Goal: Download file/media

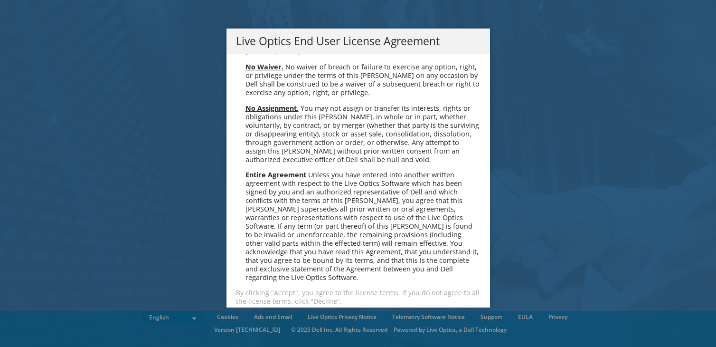
scroll to position [3592, 0]
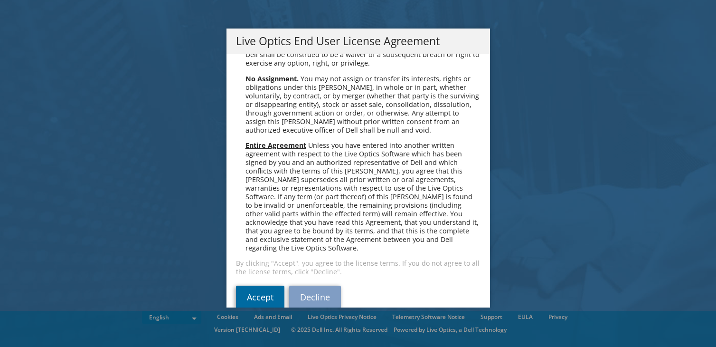
click at [254, 285] on link "Accept" at bounding box center [260, 296] width 48 height 23
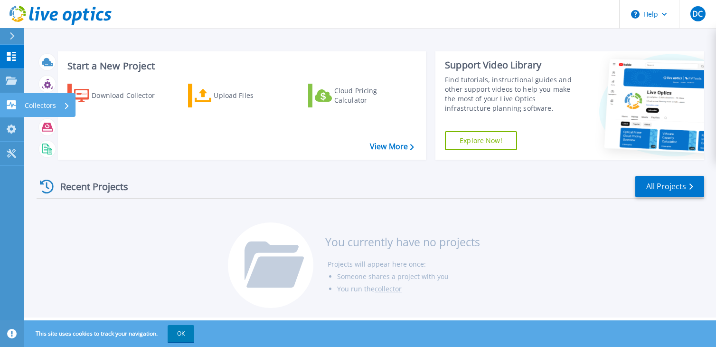
click at [15, 104] on icon at bounding box center [11, 104] width 9 height 9
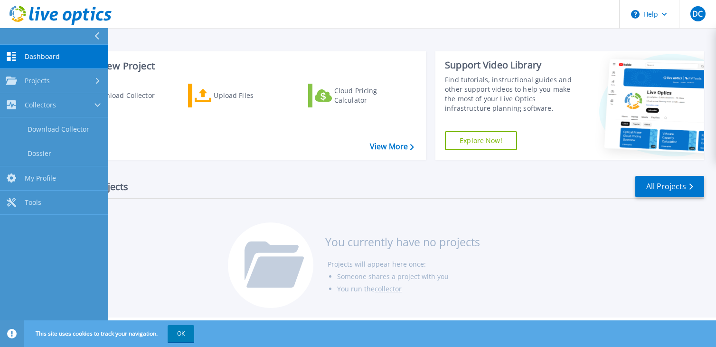
click at [148, 126] on div "Download Collector Upload Files Cloud Pricing Calculator" at bounding box center [240, 115] width 361 height 79
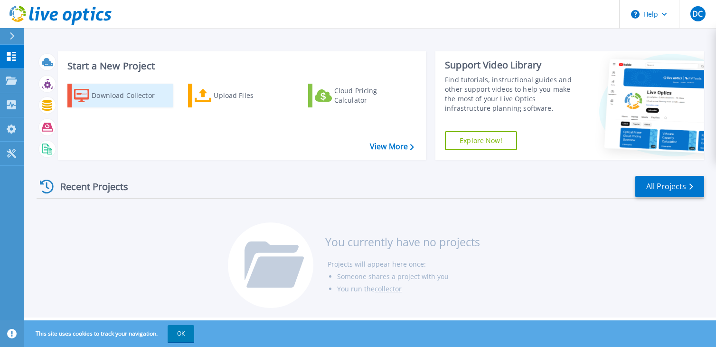
click at [110, 96] on div "Download Collector" at bounding box center [130, 95] width 76 height 19
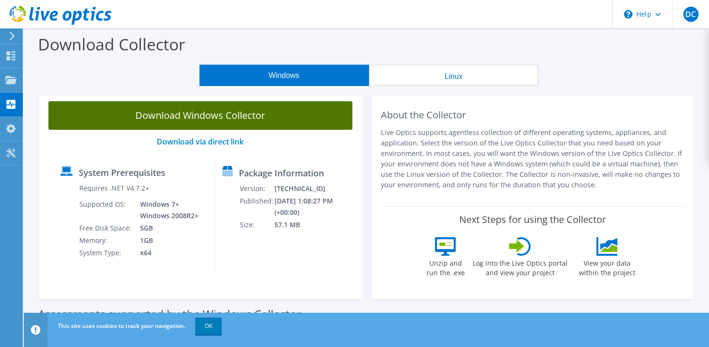
click at [123, 118] on link "Download Windows Collector" at bounding box center [200, 115] width 304 height 28
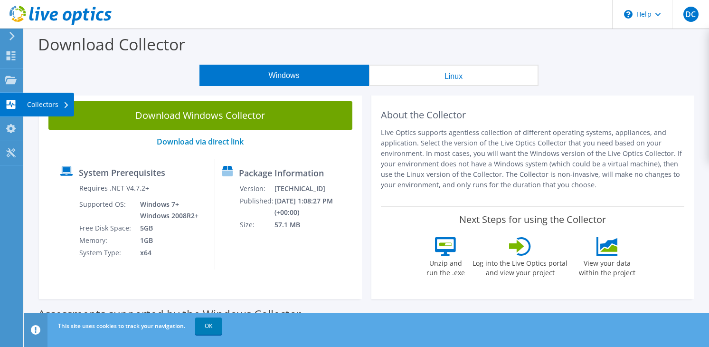
click at [64, 104] on icon at bounding box center [66, 105] width 4 height 6
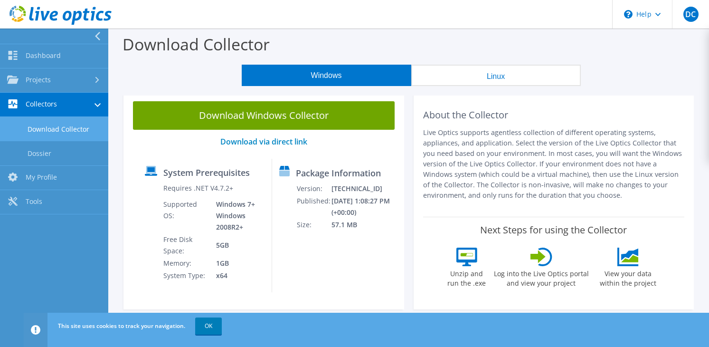
click at [56, 132] on link "Download Collector" at bounding box center [54, 129] width 108 height 24
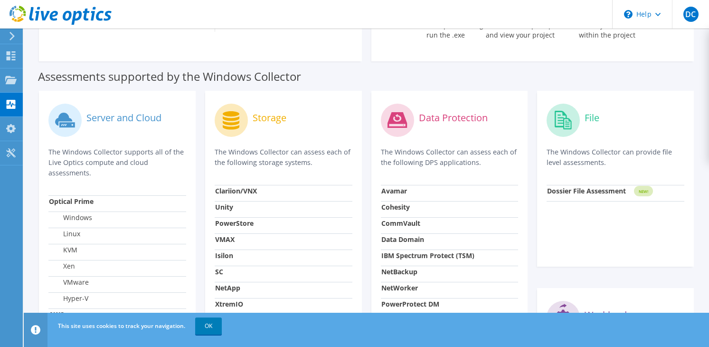
scroll to position [190, 0]
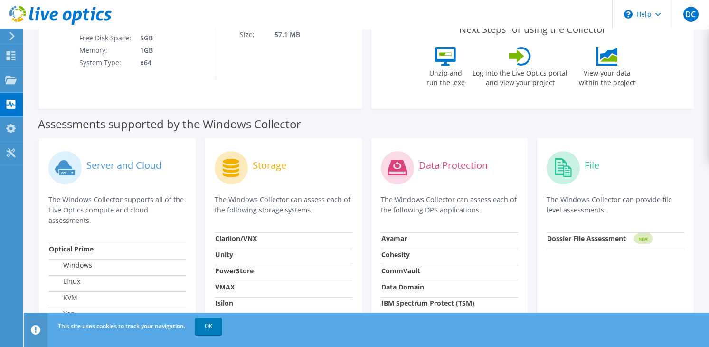
click at [116, 167] on label "Server and Cloud" at bounding box center [123, 165] width 75 height 9
click at [113, 167] on label "Server and Cloud" at bounding box center [123, 165] width 75 height 9
click at [80, 171] on circle at bounding box center [64, 167] width 33 height 33
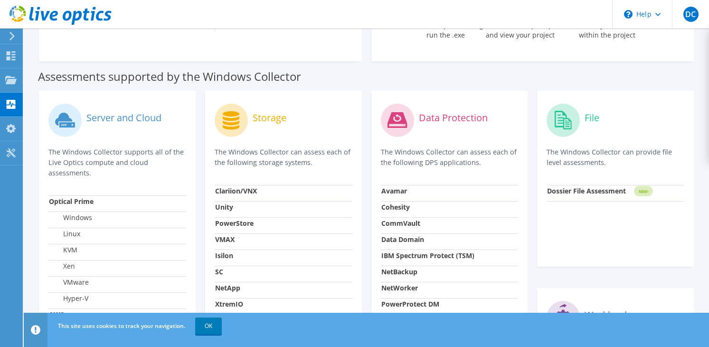
scroll to position [285, 0]
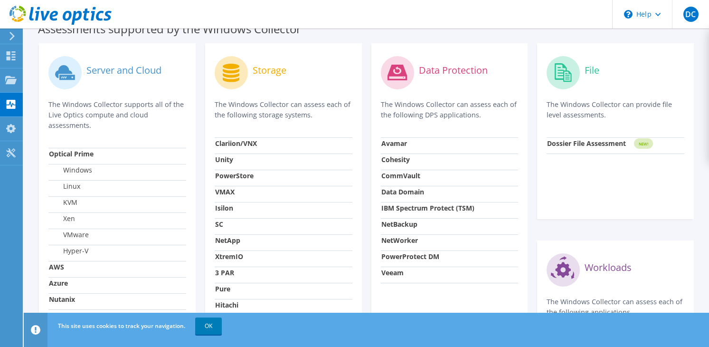
click at [75, 235] on label "VMware" at bounding box center [69, 234] width 40 height 9
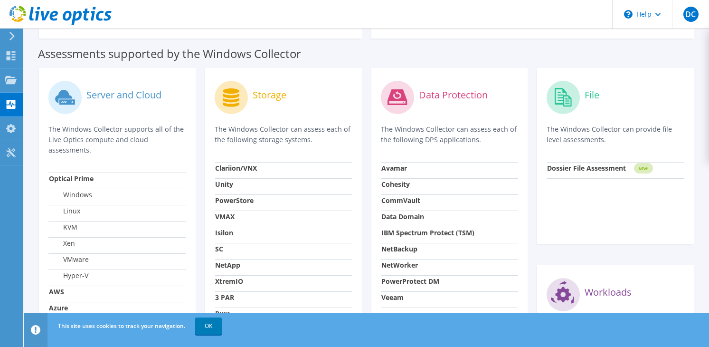
scroll to position [165, 0]
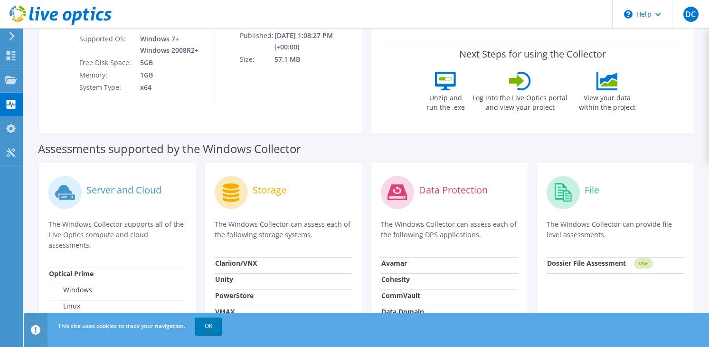
click at [96, 185] on label "Server and Cloud" at bounding box center [123, 189] width 75 height 9
drag, startPoint x: 99, startPoint y: 184, endPoint x: 113, endPoint y: 184, distance: 13.8
click at [103, 185] on label "Server and Cloud" at bounding box center [123, 189] width 75 height 9
click at [289, 187] on div "Storage" at bounding box center [284, 191] width 138 height 39
click at [268, 190] on label "Storage" at bounding box center [270, 189] width 34 height 9
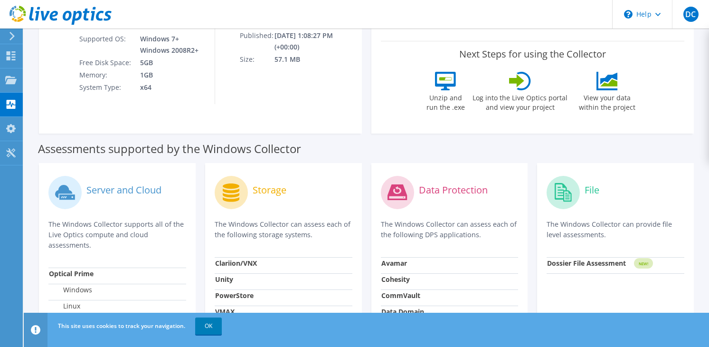
click at [143, 191] on label "Server and Cloud" at bounding box center [123, 189] width 75 height 9
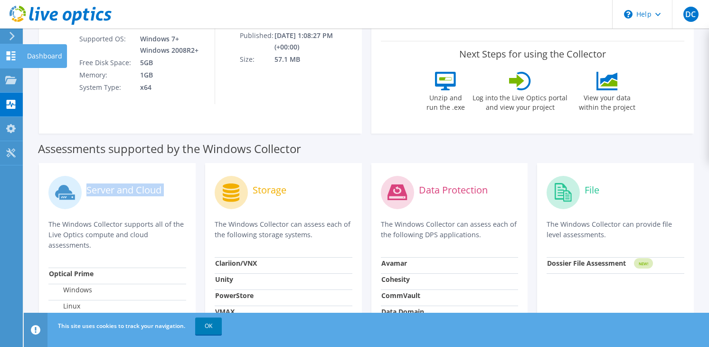
click at [9, 58] on use at bounding box center [11, 55] width 9 height 9
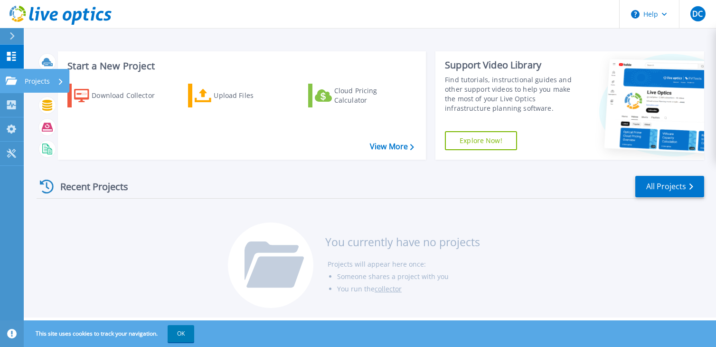
click at [27, 76] on p "Projects" at bounding box center [37, 81] width 25 height 25
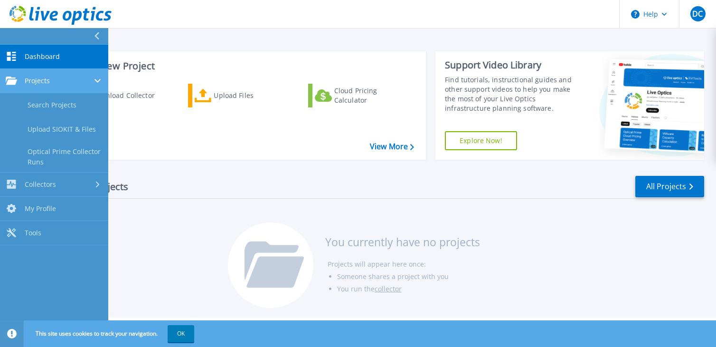
click at [92, 81] on div "Projects" at bounding box center [54, 80] width 97 height 9
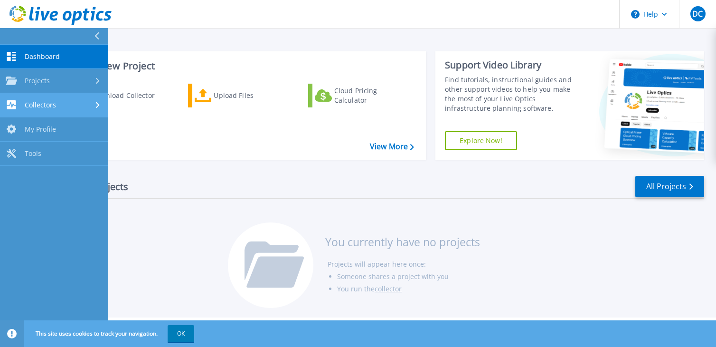
click at [87, 106] on div "Collectors" at bounding box center [54, 104] width 97 height 9
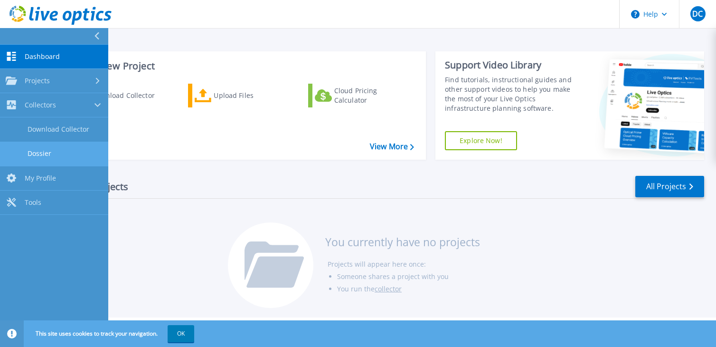
click at [40, 151] on link "Dossier" at bounding box center [54, 154] width 108 height 24
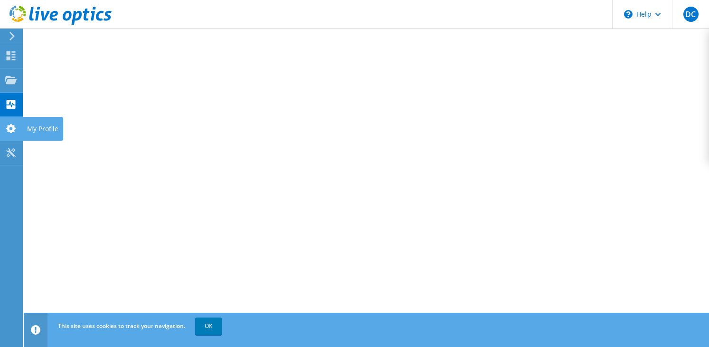
click at [14, 130] on use at bounding box center [10, 128] width 9 height 9
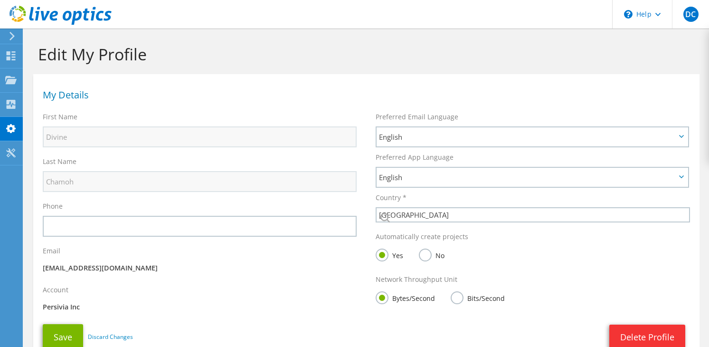
select select "224"
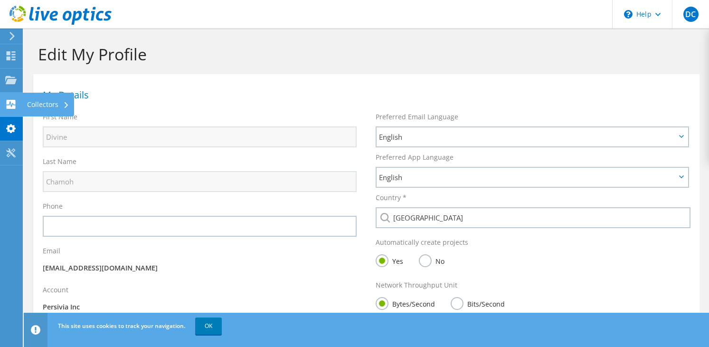
click at [28, 103] on div "Collectors" at bounding box center [48, 105] width 52 height 24
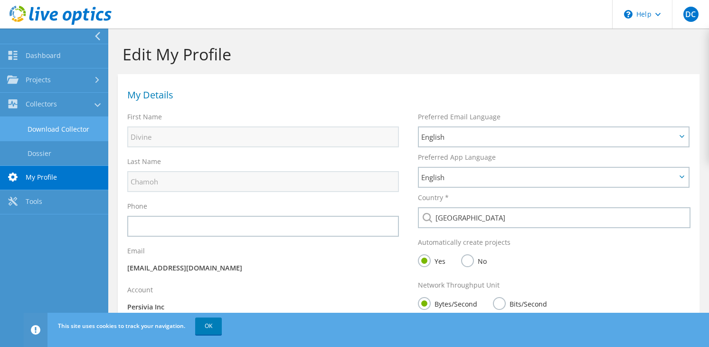
click at [50, 126] on link "Download Collector" at bounding box center [54, 129] width 108 height 24
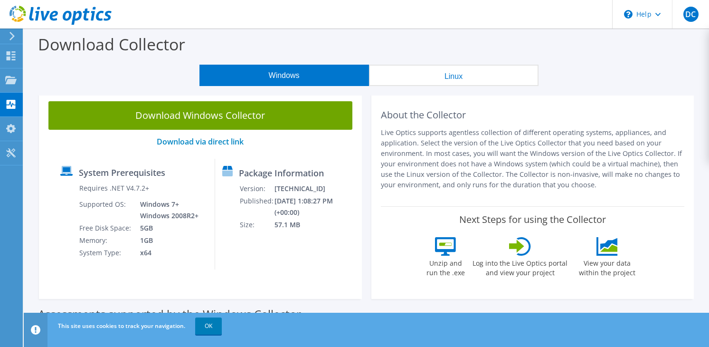
click at [427, 82] on button "Linux" at bounding box center [454, 75] width 170 height 21
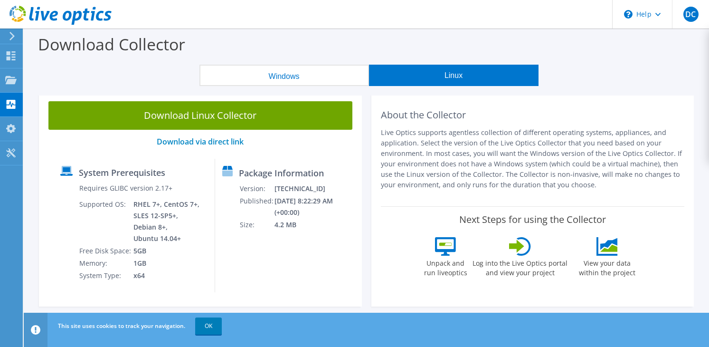
click at [281, 80] on button "Windows" at bounding box center [284, 75] width 170 height 21
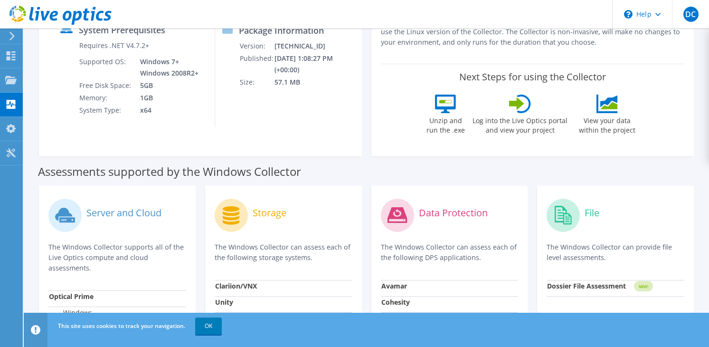
scroll to position [190, 0]
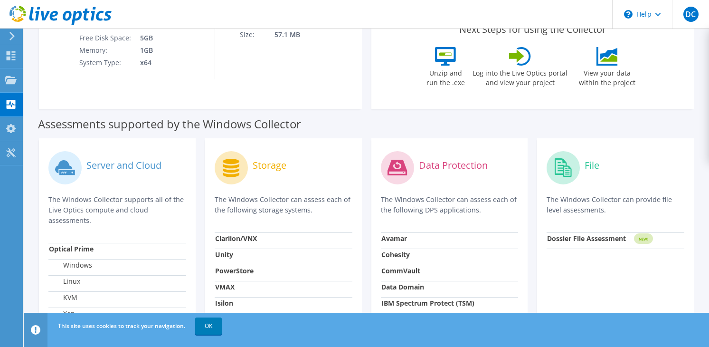
click at [101, 165] on label "Server and Cloud" at bounding box center [123, 165] width 75 height 9
click at [101, 164] on label "Server and Cloud" at bounding box center [123, 165] width 75 height 9
click at [54, 167] on circle at bounding box center [64, 167] width 33 height 33
click at [8, 38] on div at bounding box center [10, 36] width 10 height 9
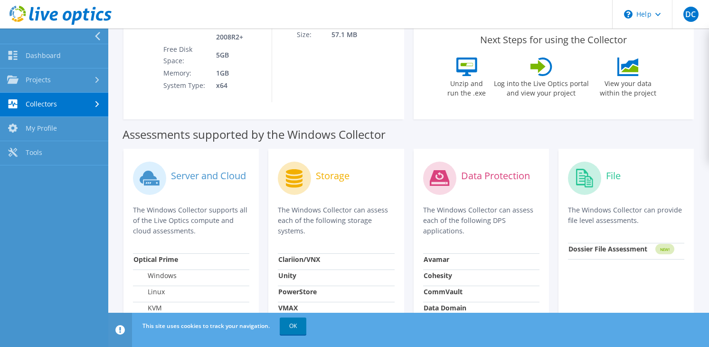
click at [176, 175] on label "Server and Cloud" at bounding box center [208, 175] width 75 height 9
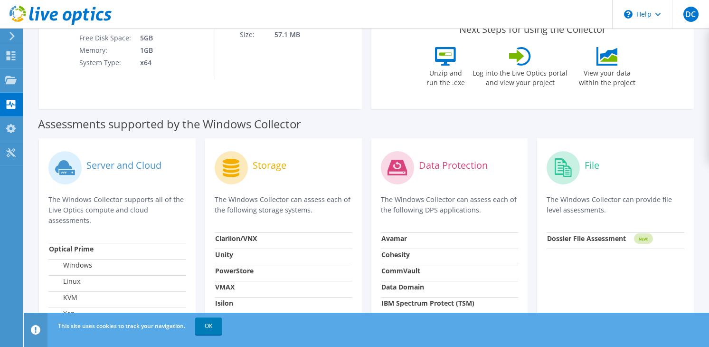
click at [175, 175] on div "Server and Cloud" at bounding box center [117, 167] width 138 height 39
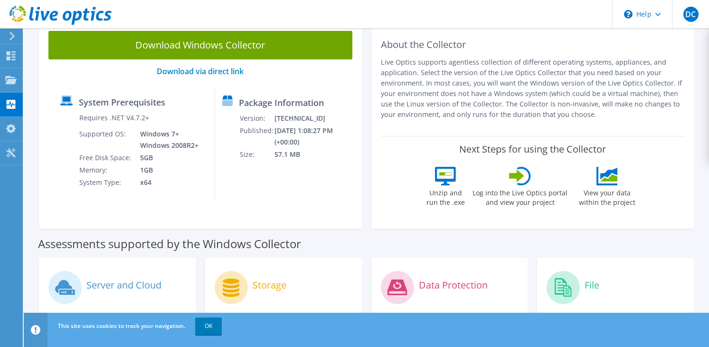
scroll to position [0, 0]
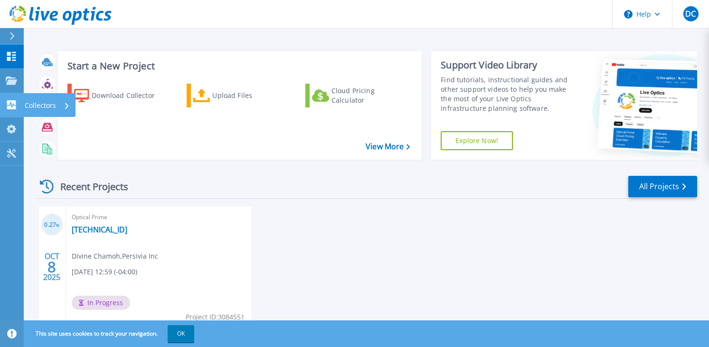
click at [38, 105] on p "Collectors" at bounding box center [40, 105] width 31 height 25
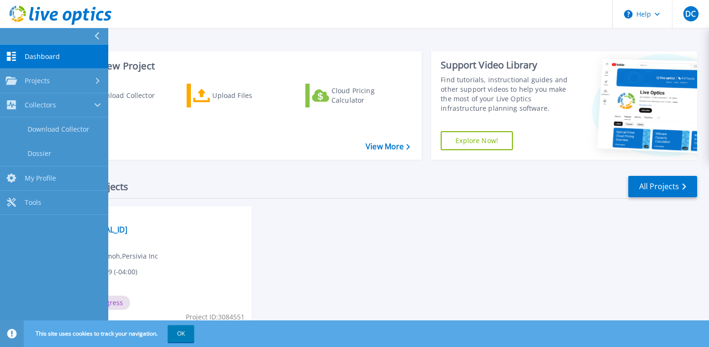
click at [376, 183] on div "Recent Projects All Projects" at bounding box center [367, 187] width 661 height 24
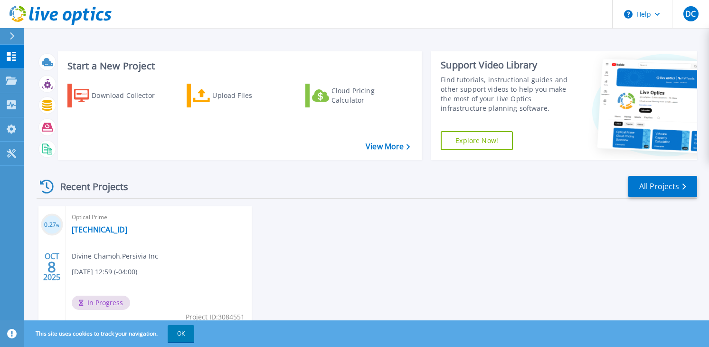
scroll to position [38, 0]
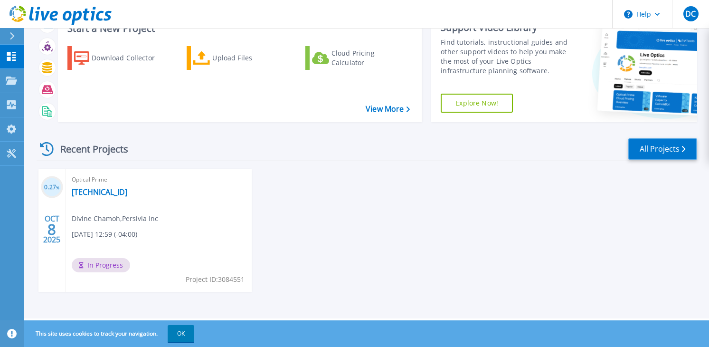
click at [685, 148] on icon at bounding box center [684, 149] width 4 height 6
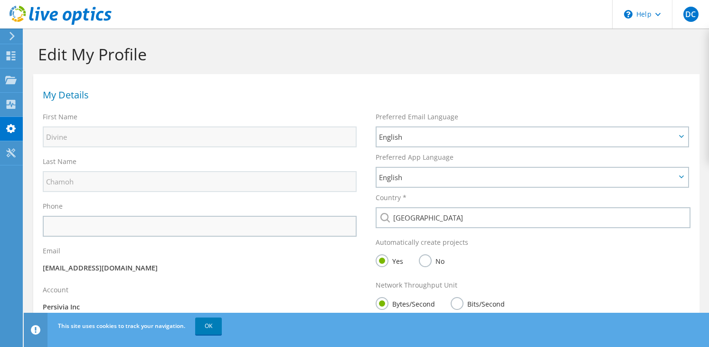
scroll to position [74, 0]
